Goal: Information Seeking & Learning: Learn about a topic

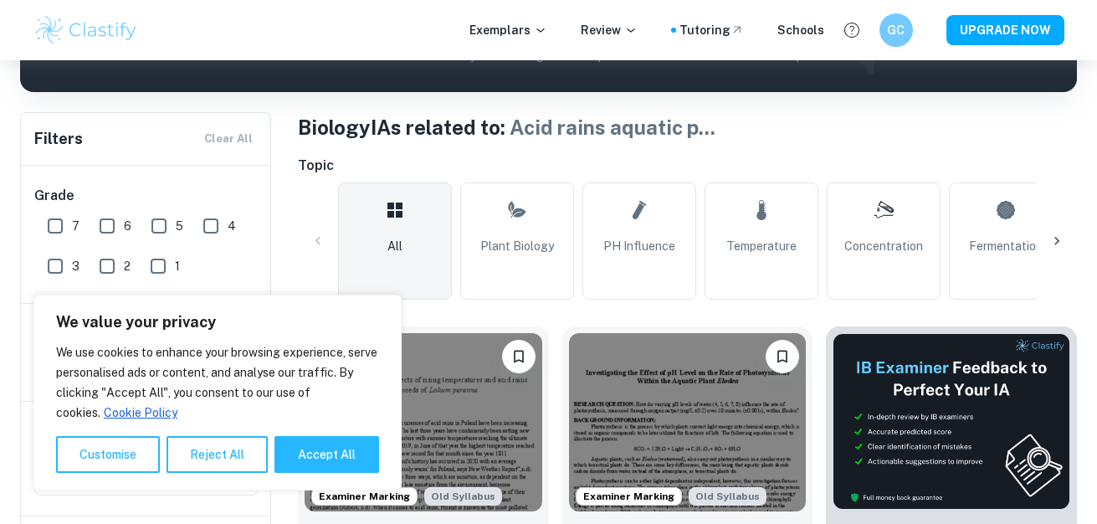
scroll to position [395, 0]
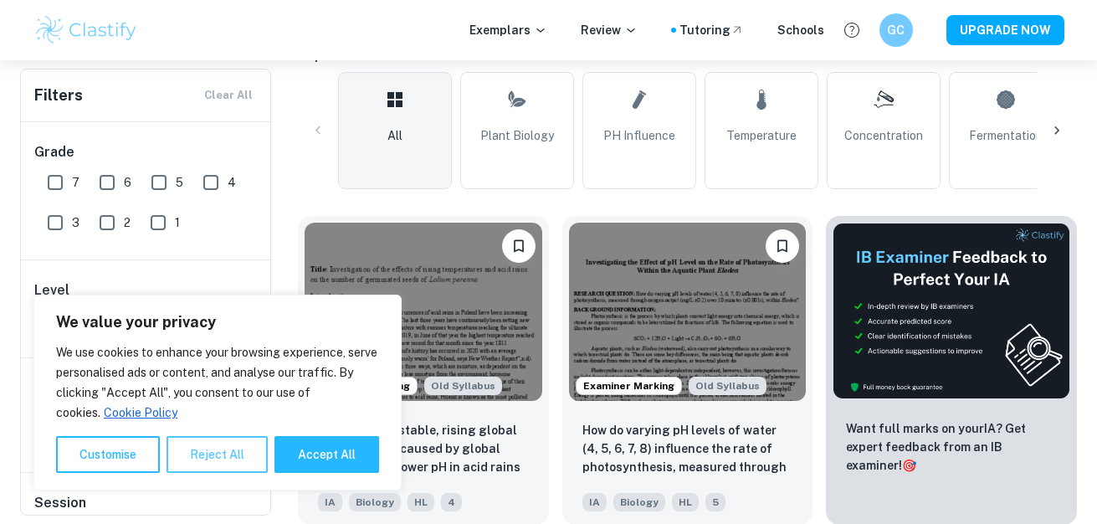
click at [187, 451] on button "Reject All" at bounding box center [217, 454] width 101 height 37
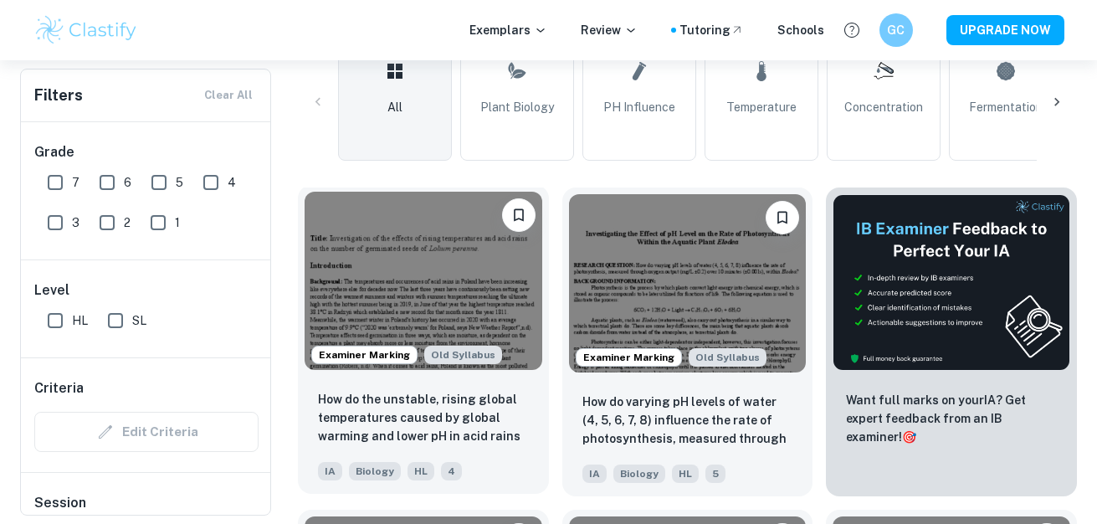
scroll to position [430, 0]
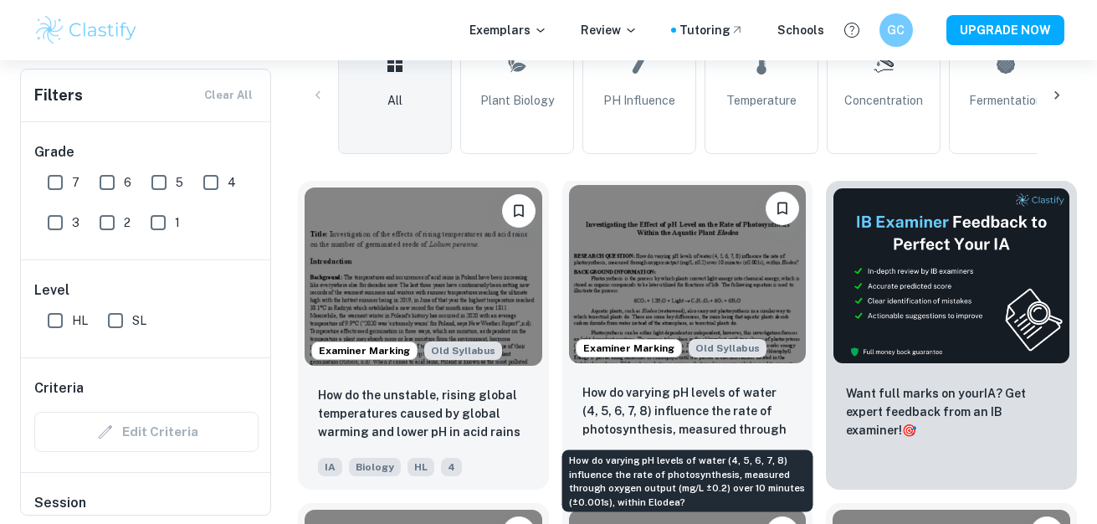
click at [675, 418] on p "How do varying pH levels of water (4, 5, 6, 7, 8) influence the rate of photosy…" at bounding box center [688, 411] width 211 height 57
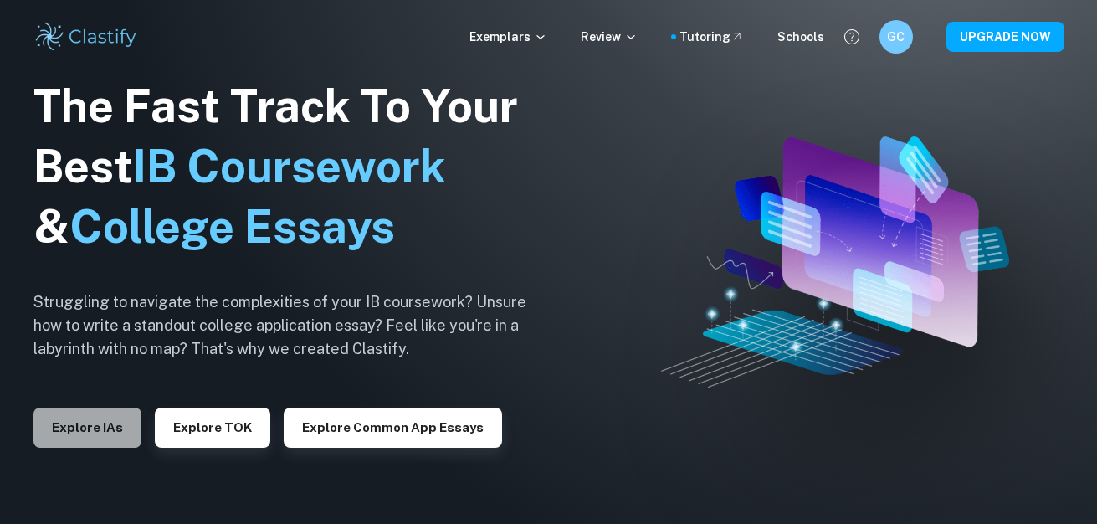
click at [90, 419] on button "Explore IAs" at bounding box center [87, 428] width 108 height 40
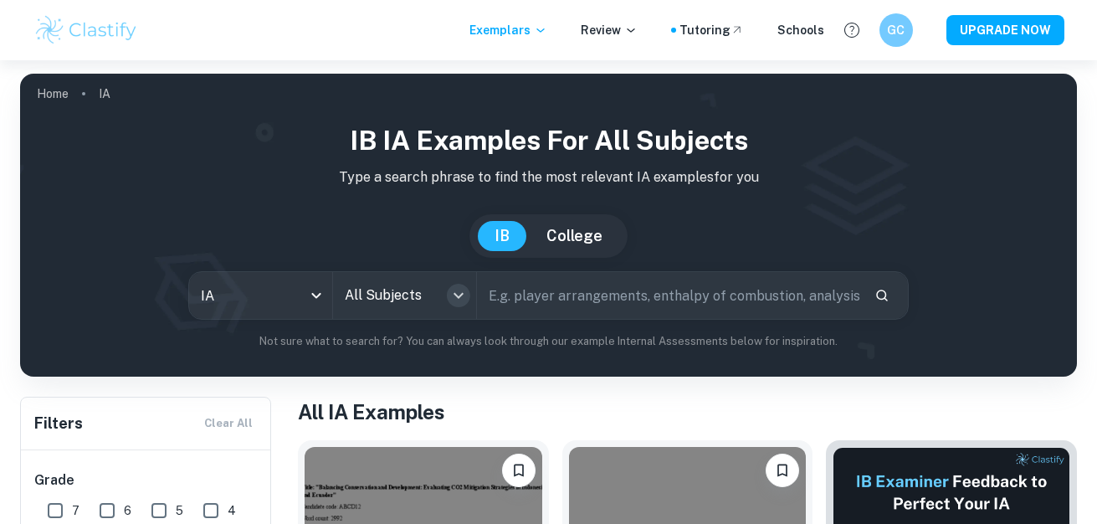
click at [456, 292] on icon "Open" at bounding box center [459, 295] width 20 height 20
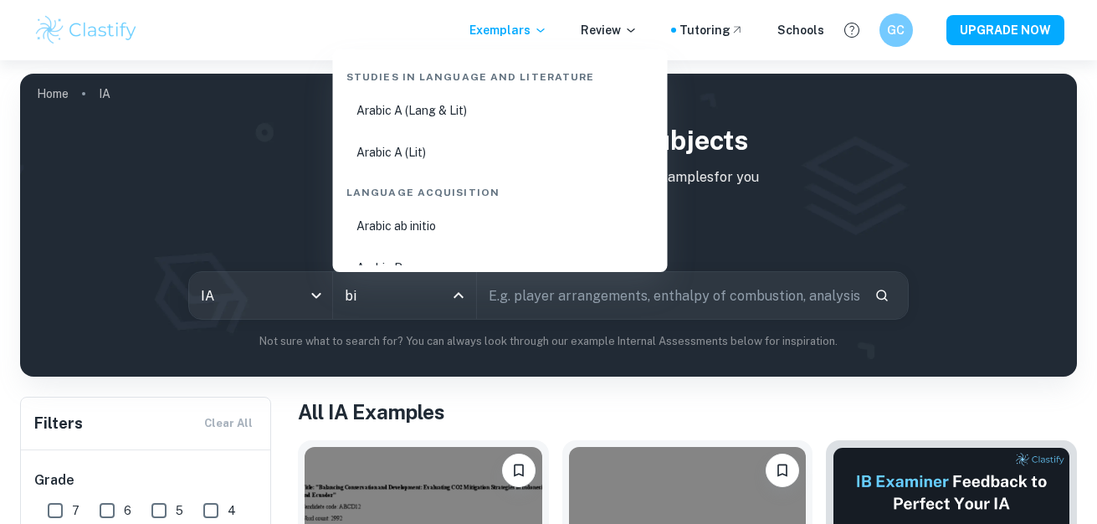
type input "bio"
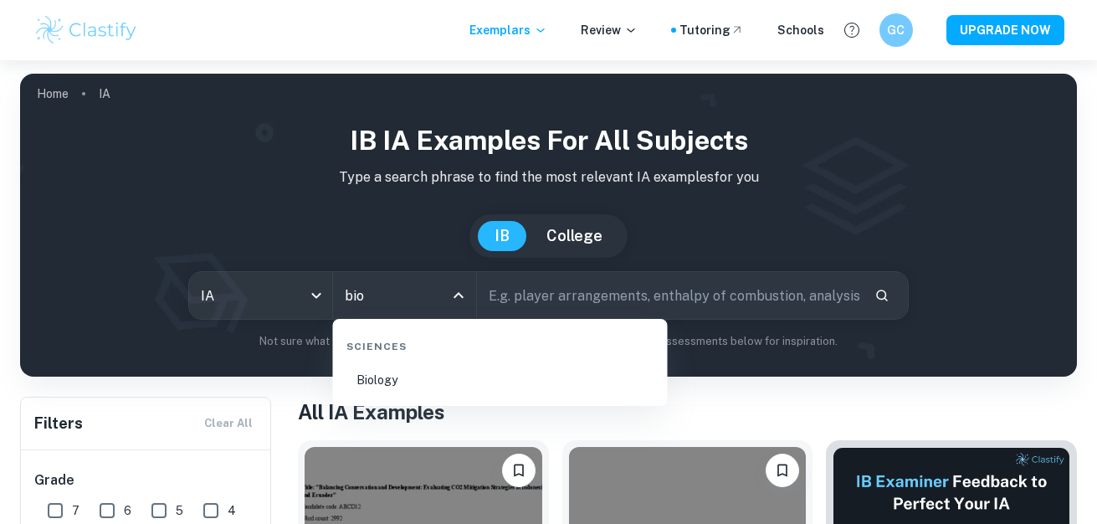
click at [391, 375] on li "Biology" at bounding box center [500, 380] width 321 height 39
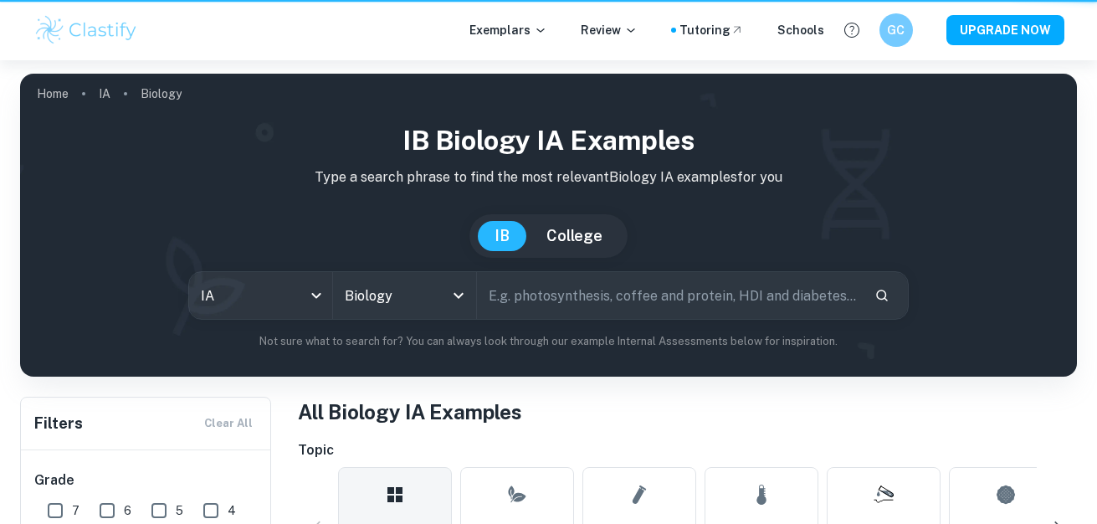
click at [535, 291] on input "text" at bounding box center [669, 295] width 385 height 47
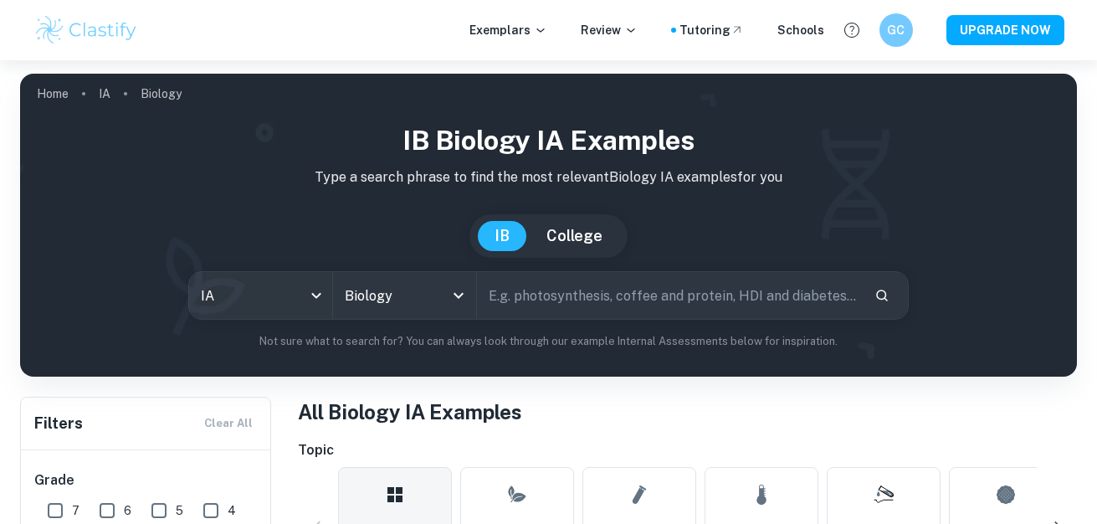
click at [540, 295] on input "text" at bounding box center [669, 295] width 385 height 47
type input "elodea"
